Goal: Task Accomplishment & Management: Use online tool/utility

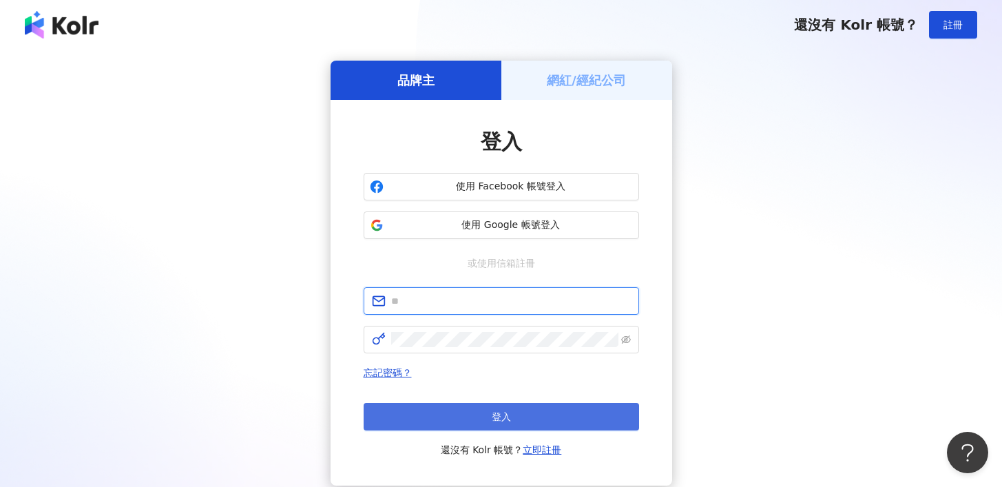
type input "**********"
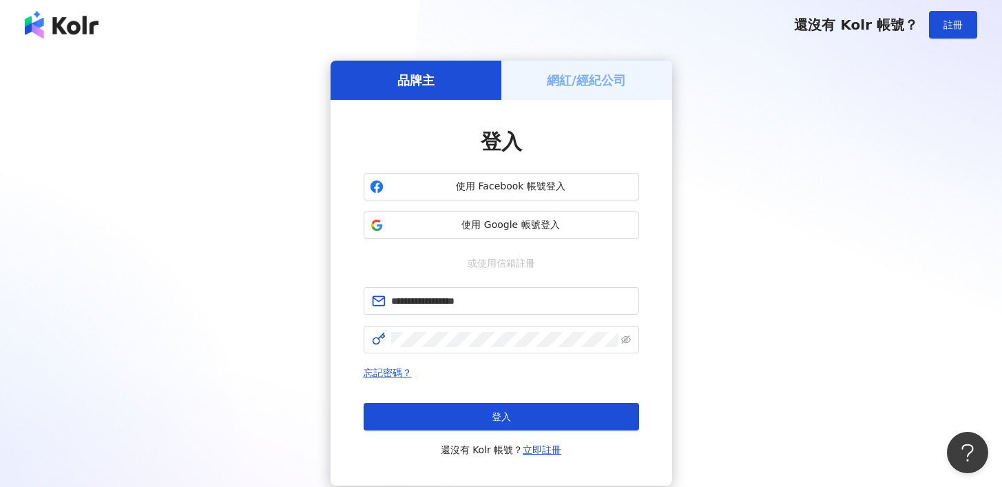
click at [524, 415] on button "登入" at bounding box center [500, 417] width 275 height 28
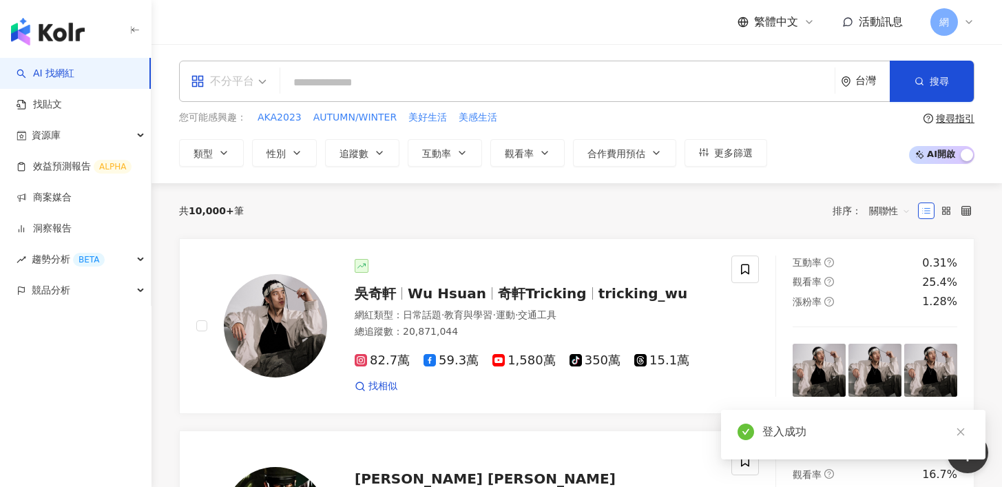
click at [249, 91] on div "不分平台" at bounding box center [222, 81] width 63 height 22
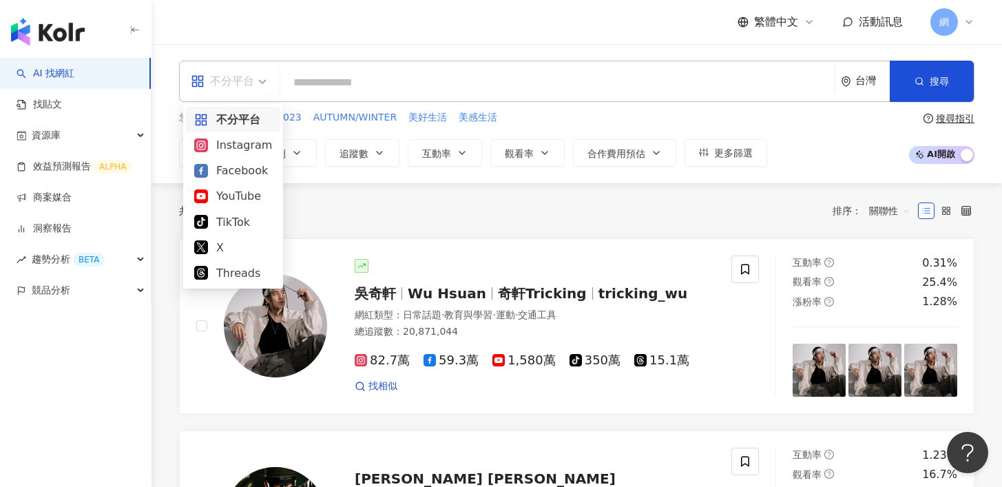
click at [249, 88] on div "不分平台" at bounding box center [222, 81] width 63 height 22
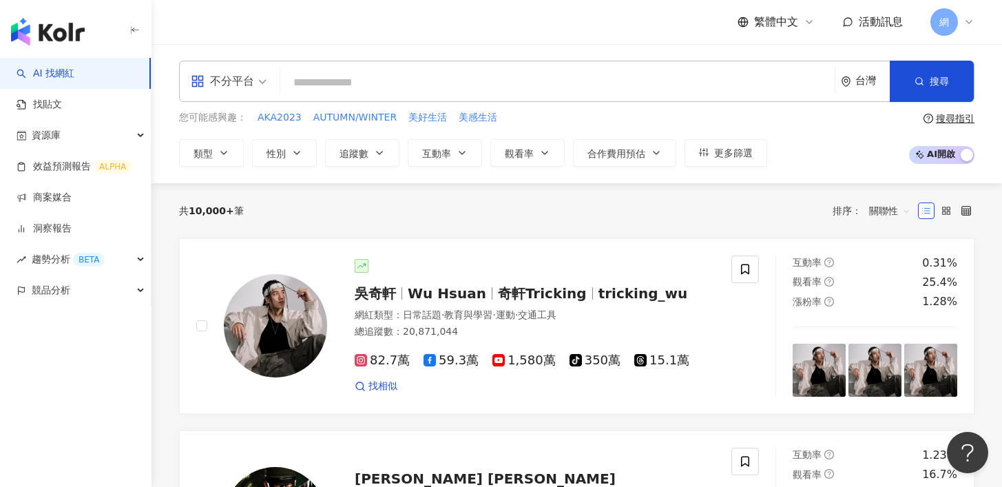
click at [866, 87] on div "台灣" at bounding box center [872, 81] width 34 height 12
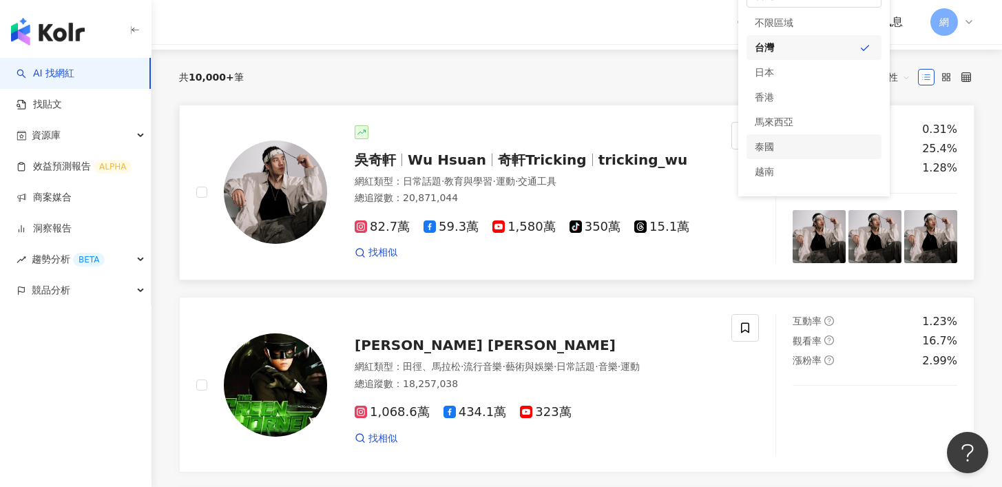
scroll to position [134, 0]
